Goal: Navigation & Orientation: Find specific page/section

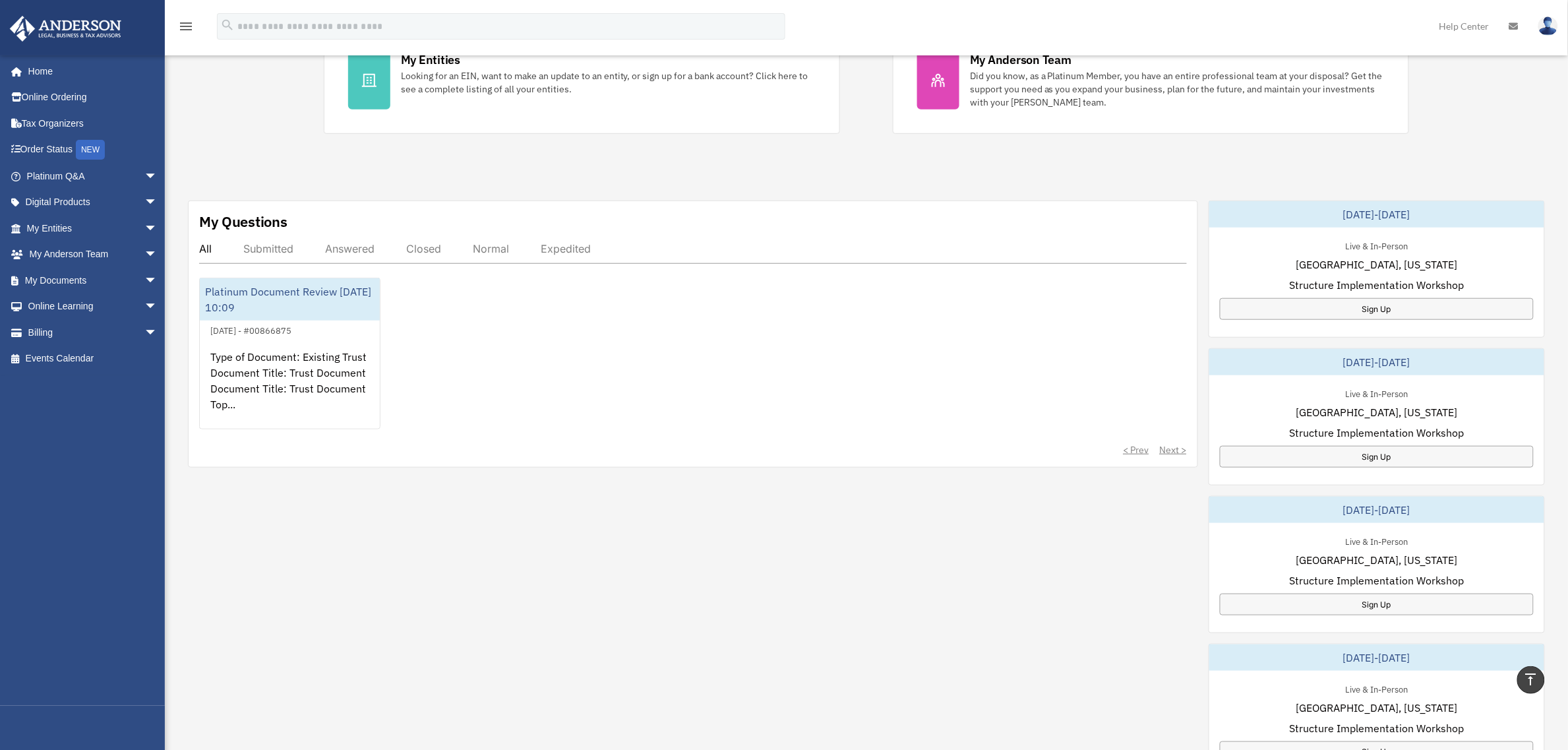
scroll to position [412, 0]
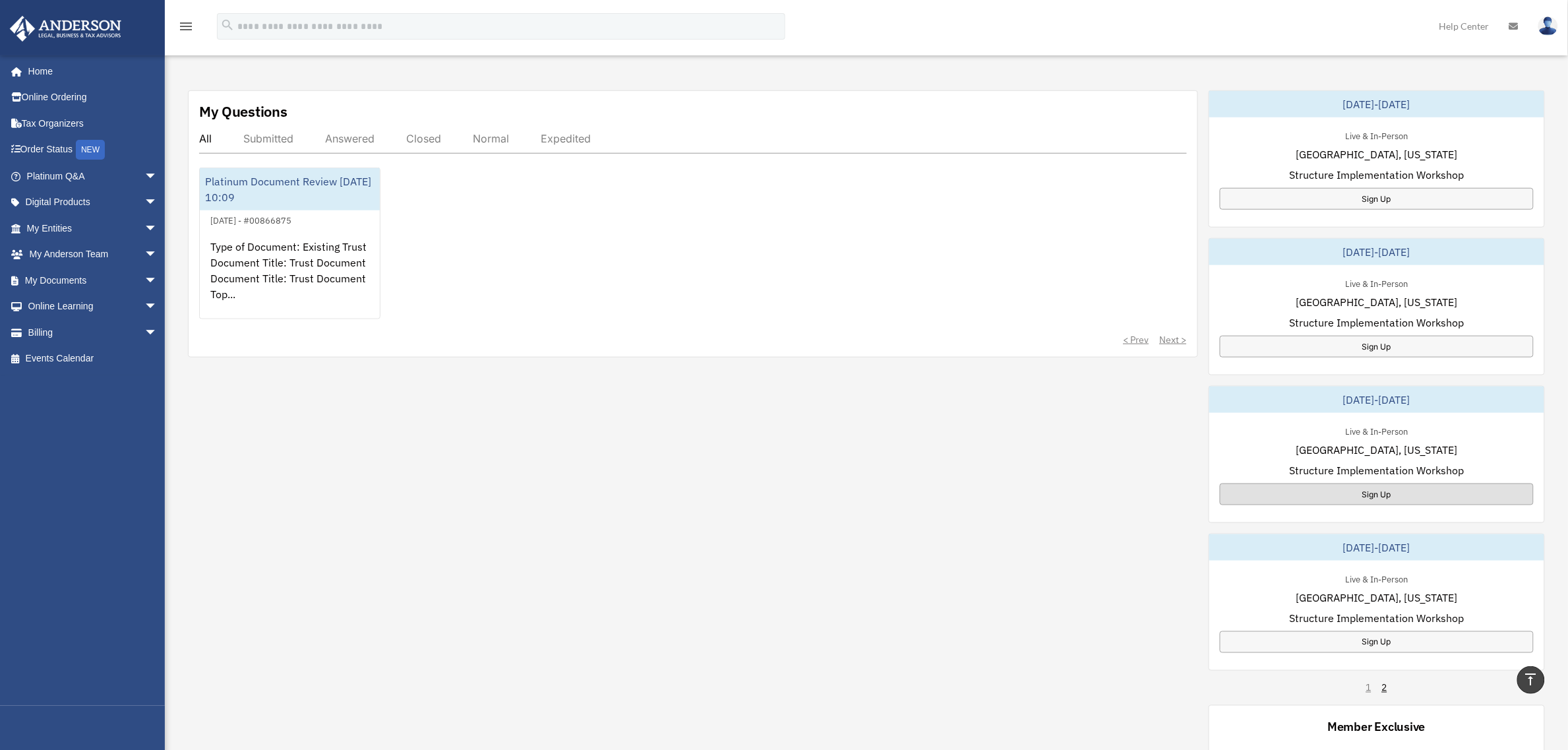
click at [1364, 493] on div "Sign Up" at bounding box center [1377, 495] width 315 height 22
click at [1393, 349] on div "Sign Up" at bounding box center [1377, 346] width 315 height 22
click at [279, 138] on div "Submitted" at bounding box center [268, 138] width 50 height 13
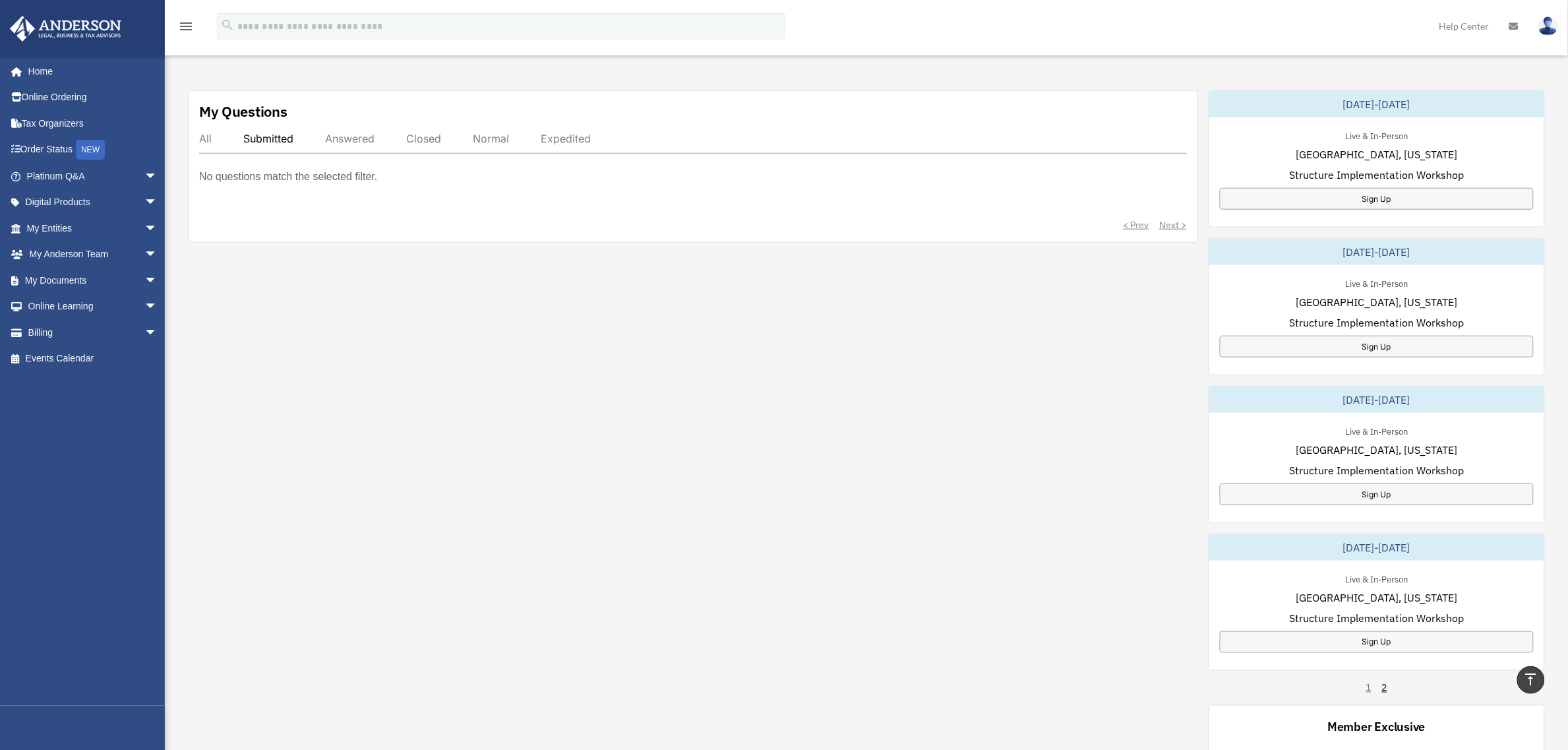
click at [371, 142] on div "Answered" at bounding box center [350, 138] width 49 height 13
click at [436, 134] on div "Closed" at bounding box center [423, 138] width 35 height 13
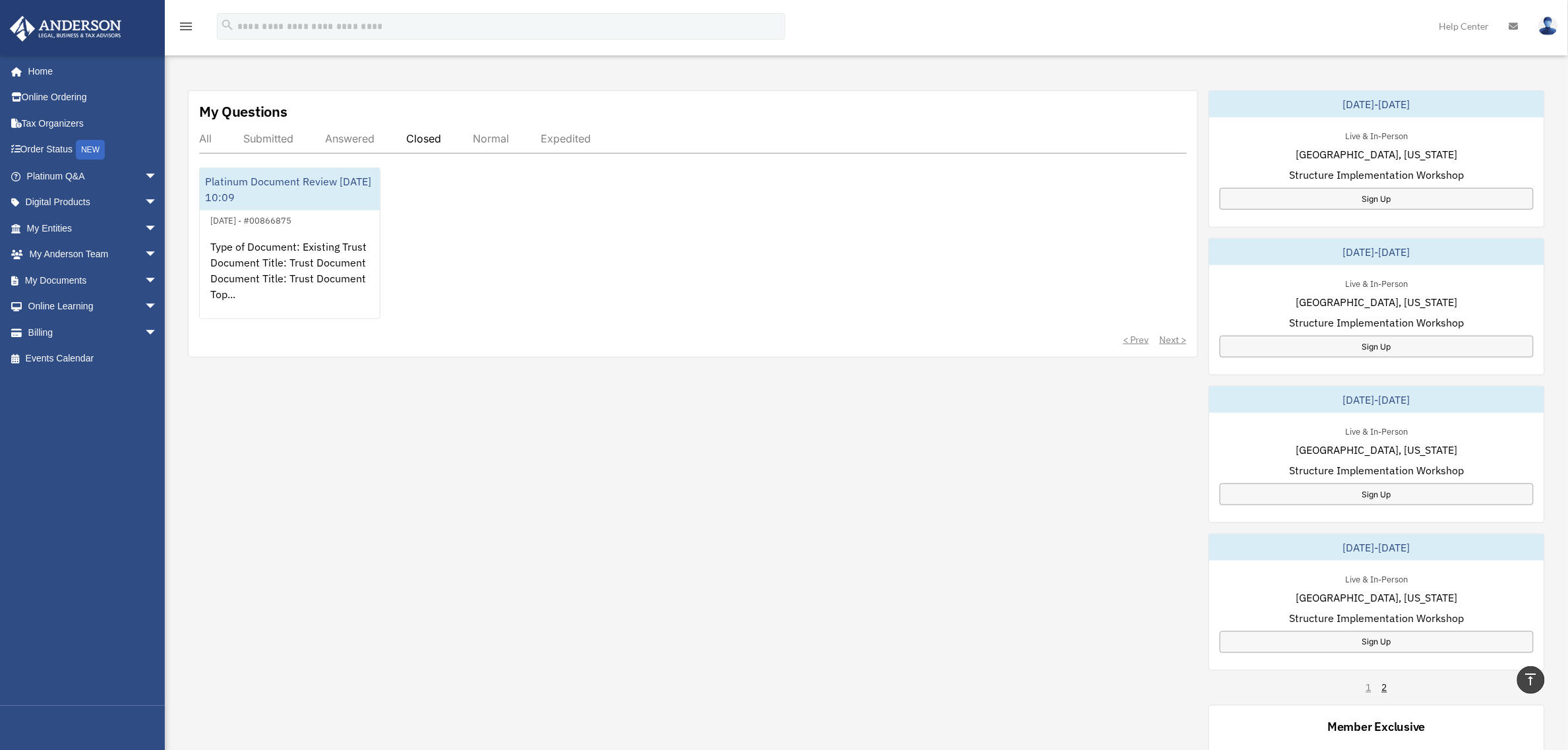
click at [486, 141] on div "Normal" at bounding box center [491, 138] width 36 height 13
click at [566, 141] on div "Expedited" at bounding box center [566, 138] width 50 height 13
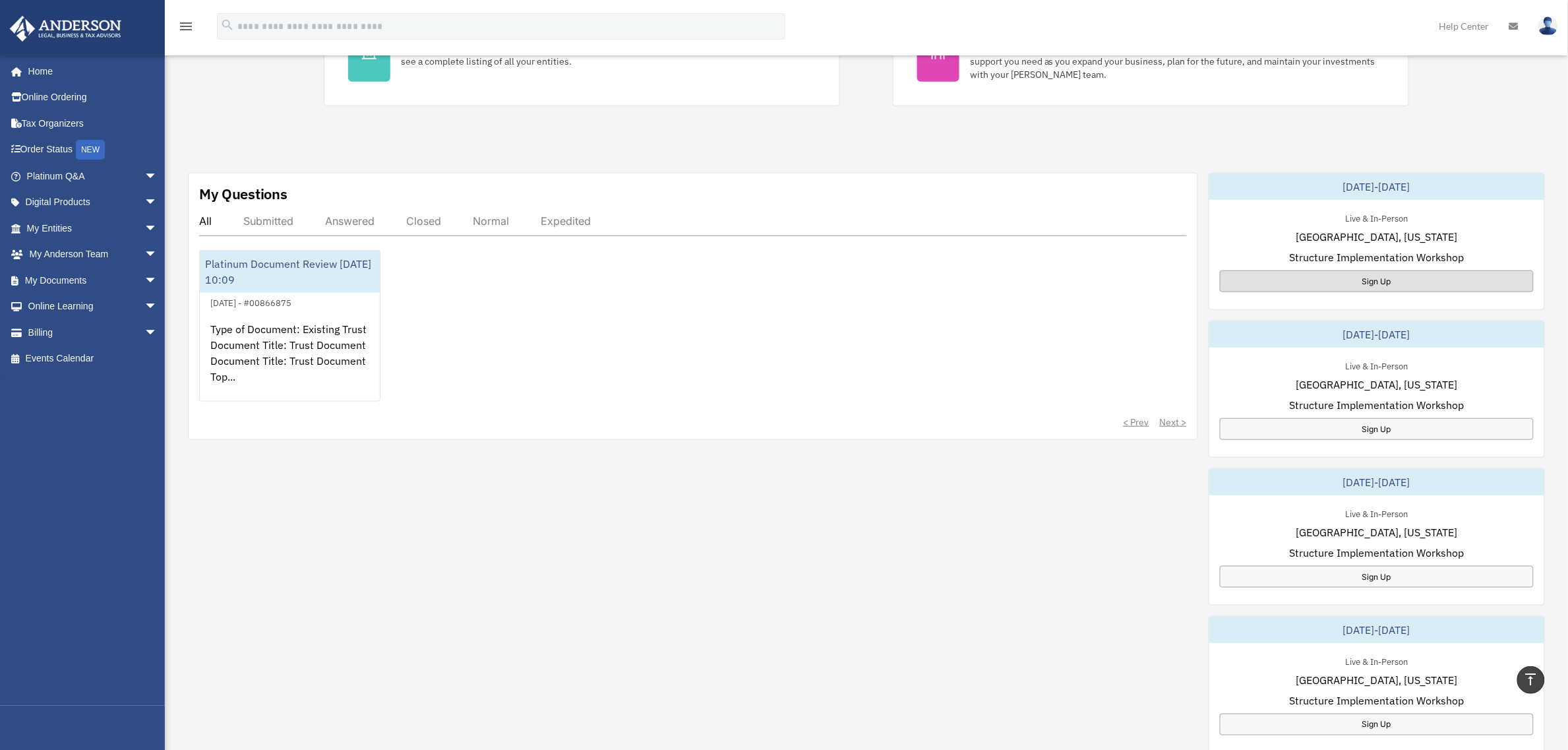
click at [1386, 279] on div "Sign Up" at bounding box center [1377, 281] width 315 height 22
click at [43, 70] on link "Home" at bounding box center [94, 71] width 168 height 26
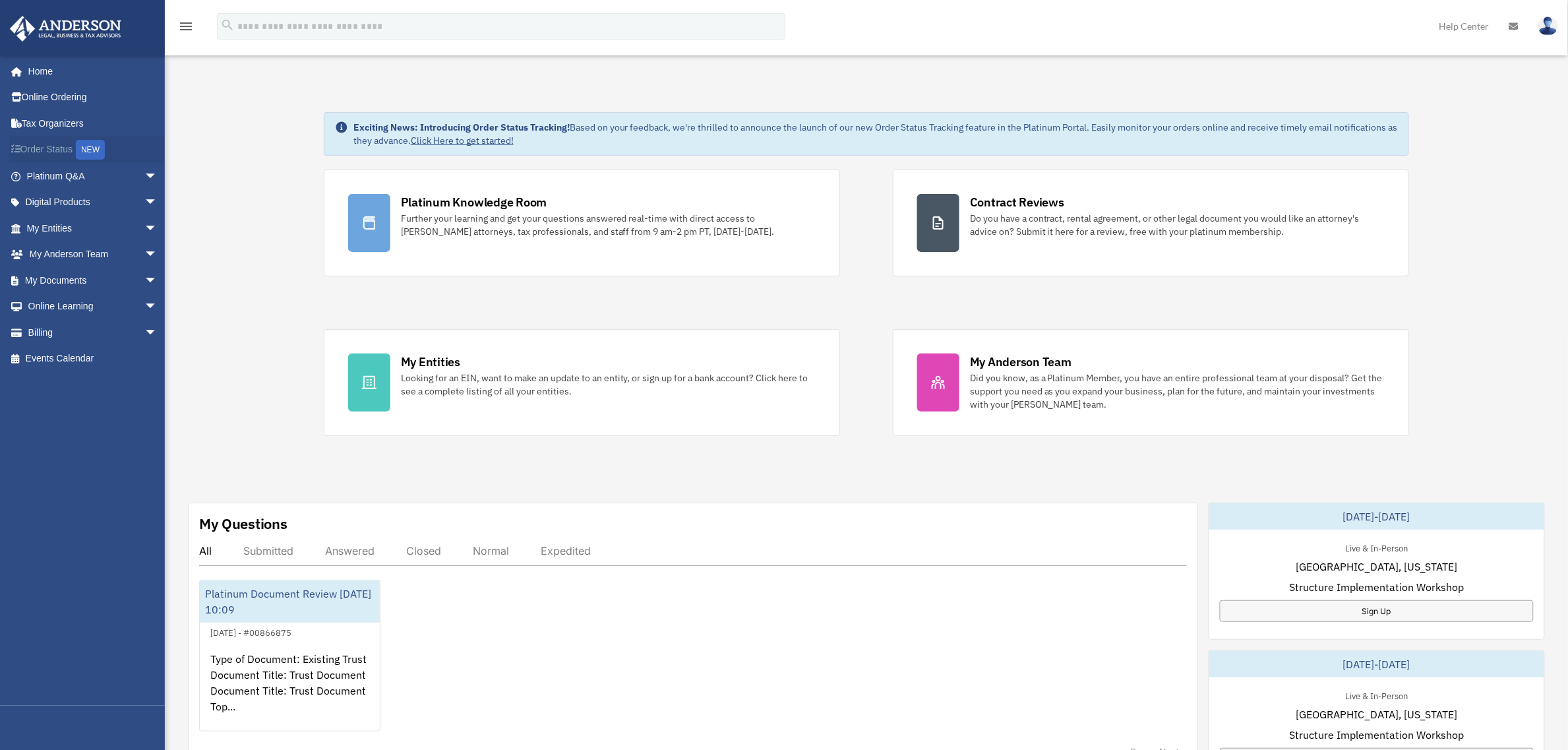
click at [29, 145] on link "Order Status NEW" at bounding box center [94, 150] width 168 height 27
click at [71, 249] on link "My Anderson Team arrow_drop_down" at bounding box center [94, 254] width 168 height 26
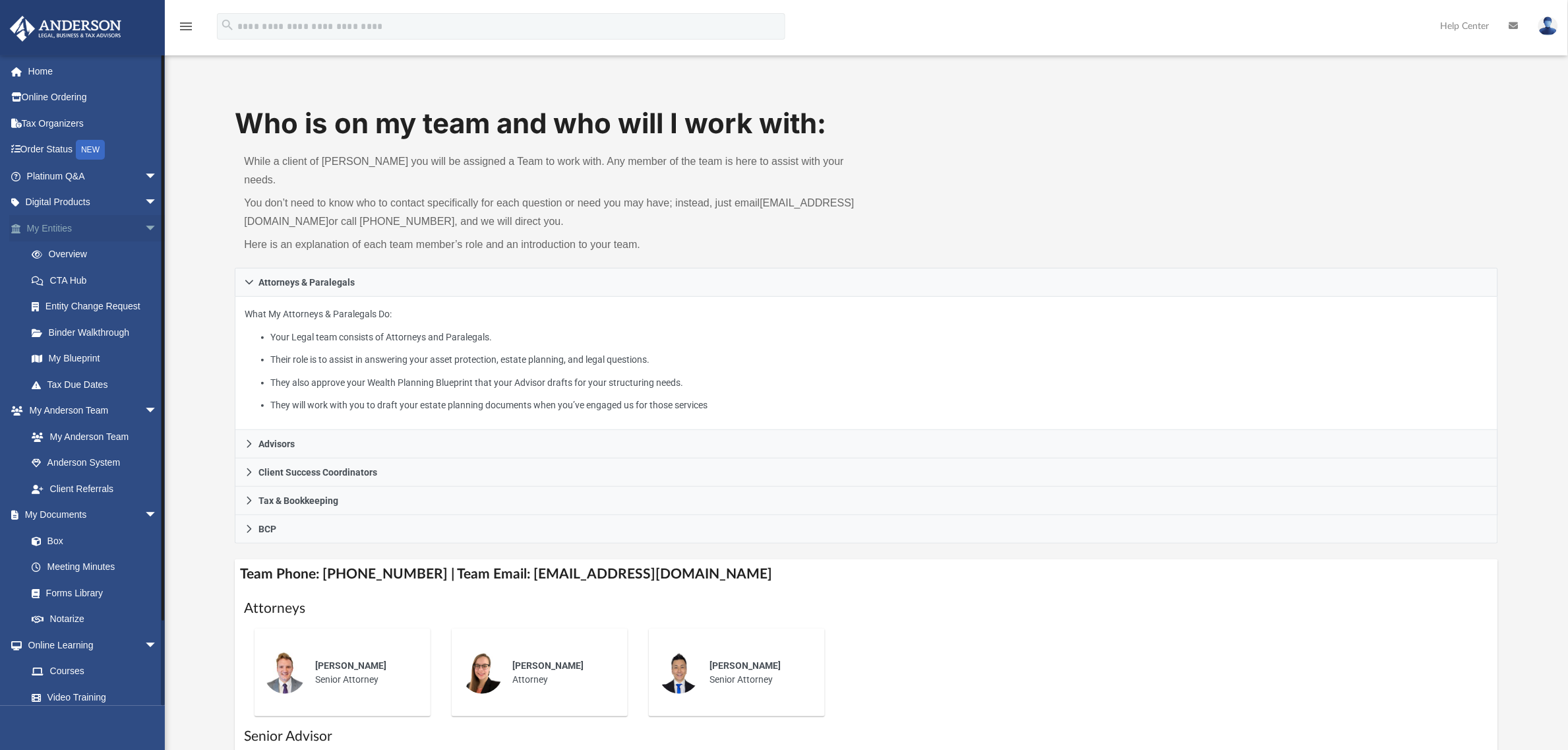
click at [50, 223] on link "My Entities arrow_drop_down" at bounding box center [94, 228] width 168 height 26
